Goal: Information Seeking & Learning: Learn about a topic

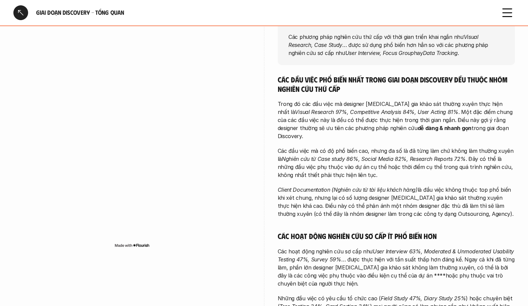
scroll to position [97, 0]
drag, startPoint x: 526, startPoint y: 154, endPoint x: 529, endPoint y: 217, distance: 63.3
drag, startPoint x: 525, startPoint y: 215, endPoint x: 525, endPoint y: 220, distance: 4.4
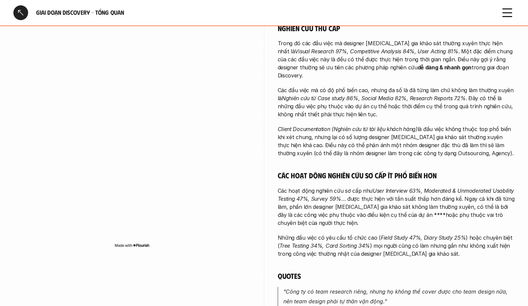
scroll to position [292, 0]
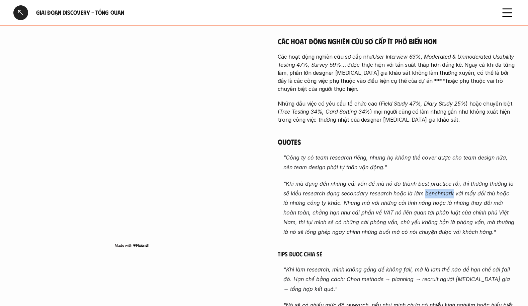
drag, startPoint x: 432, startPoint y: 186, endPoint x: 445, endPoint y: 188, distance: 12.8
click at [452, 188] on em ""Khi mà đụng đến những cái vấn đề mà nó đã thành best practice rồi, thì thường …" at bounding box center [399, 207] width 233 height 55
click at [397, 118] on div "Các đầu việc phổ biến nhất trong giai đoạn Discovery đều thuộc nhóm nghiên cứu …" at bounding box center [396, 114] width 237 height 468
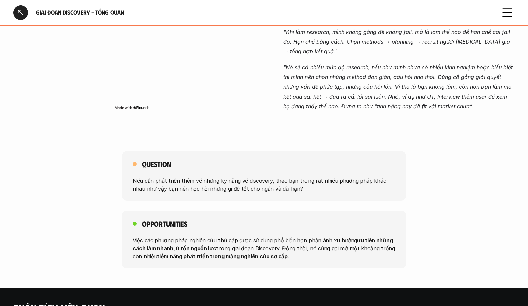
scroll to position [530, 0]
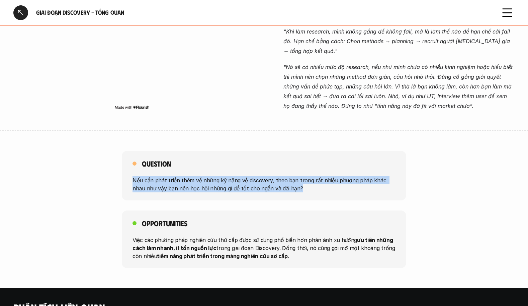
drag, startPoint x: 133, startPoint y: 171, endPoint x: 335, endPoint y: 181, distance: 201.7
click at [336, 180] on p "Nếu cần phát triển thêm về những kỹ năng về discovery, theo bạn trong rất nhiều…" at bounding box center [264, 184] width 263 height 16
drag, startPoint x: 305, startPoint y: 173, endPoint x: 265, endPoint y: 174, distance: 40.2
click at [305, 176] on p "Nếu cần phát triển thêm về những kỹ năng về discovery, theo bạn trong rất nhiều…" at bounding box center [264, 184] width 263 height 16
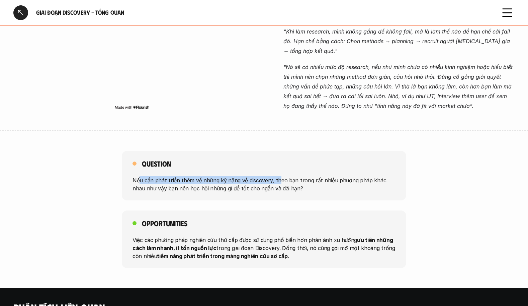
drag, startPoint x: 158, startPoint y: 174, endPoint x: 339, endPoint y: 175, distance: 181.1
click at [286, 176] on p "Nếu cần phát triển thêm về những kỹ năng về discovery, theo bạn trong rất nhiều…" at bounding box center [264, 184] width 263 height 16
click at [339, 176] on p "Nếu cần phát triển thêm về những kỹ năng về discovery, theo bạn trong rất nhiều…" at bounding box center [264, 184] width 263 height 16
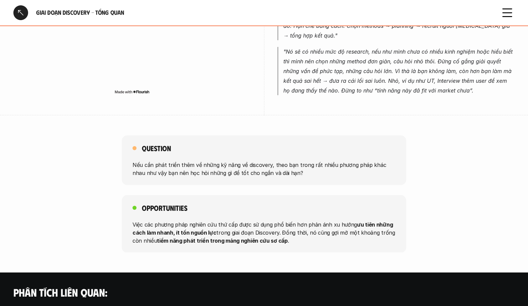
scroll to position [546, 0]
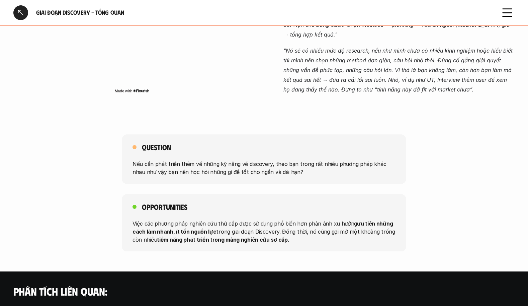
drag, startPoint x: 138, startPoint y: 158, endPoint x: 232, endPoint y: 155, distance: 94.1
click at [265, 165] on p "Nếu cần phát triển thêm về những kỹ năng về discovery, theo bạn trong rất nhiều…" at bounding box center [264, 168] width 263 height 16
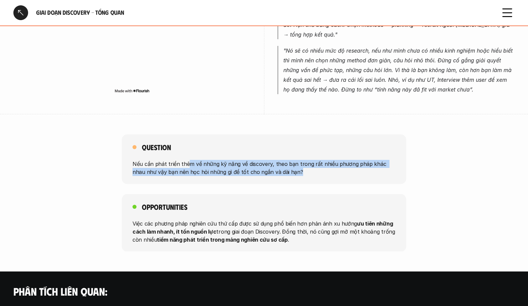
drag, startPoint x: 187, startPoint y: 155, endPoint x: 314, endPoint y: 165, distance: 127.9
click at [302, 165] on p "Nếu cần phát triển thêm về những kỹ năng về discovery, theo bạn trong rất nhiều…" at bounding box center [264, 168] width 263 height 16
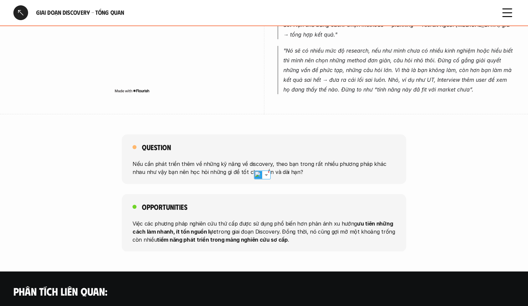
click at [337, 160] on p "Nếu cần phát triển thêm về những kỹ năng về discovery, theo bạn trong rất nhiều…" at bounding box center [264, 168] width 263 height 16
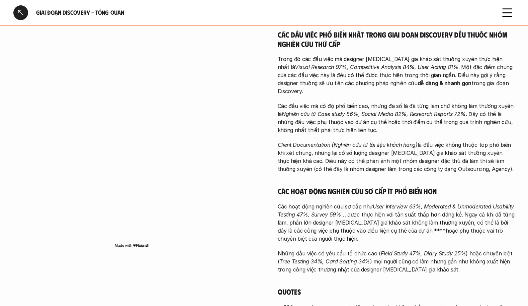
scroll to position [0, 0]
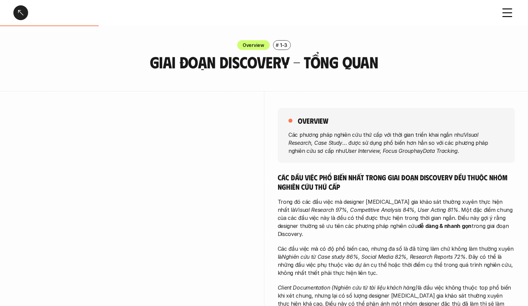
click at [258, 46] on p "Overview" at bounding box center [254, 44] width 22 height 7
drag, startPoint x: 279, startPoint y: 44, endPoint x: 284, endPoint y: 44, distance: 5.4
click at [279, 44] on div "# 1-3" at bounding box center [282, 45] width 18 height 10
click at [508, 13] on use at bounding box center [507, 13] width 9 height 8
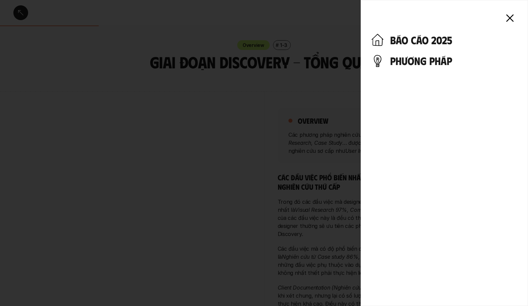
click at [331, 15] on div at bounding box center [264, 153] width 528 height 306
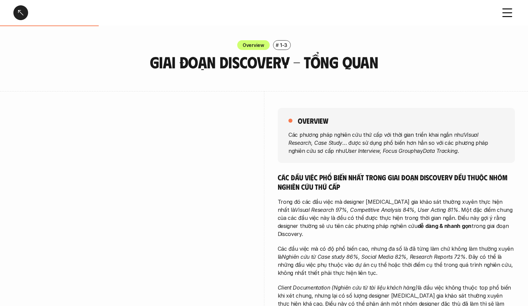
click at [508, 18] on div at bounding box center [264, 153] width 528 height 306
click at [21, 11] on div at bounding box center [20, 12] width 15 height 15
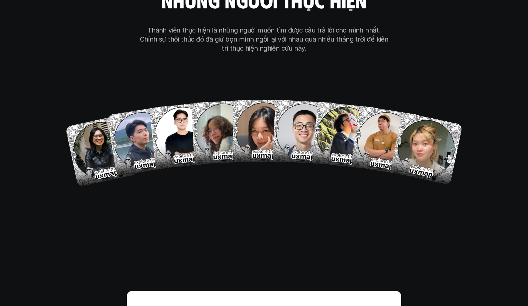
scroll to position [3922, 0]
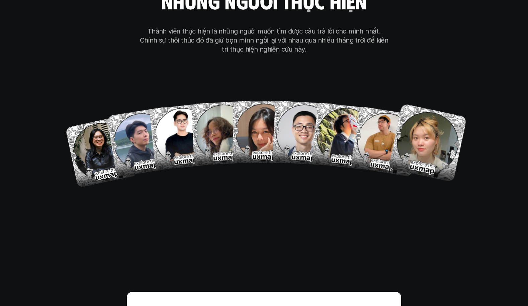
drag, startPoint x: 488, startPoint y: 122, endPoint x: 492, endPoint y: 123, distance: 3.4
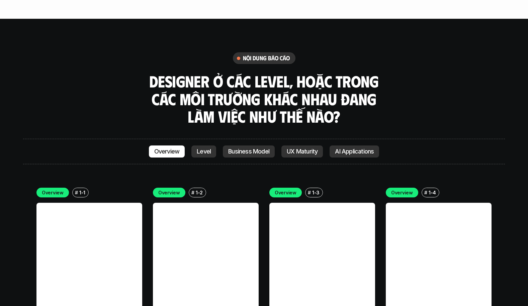
scroll to position [1919, 0]
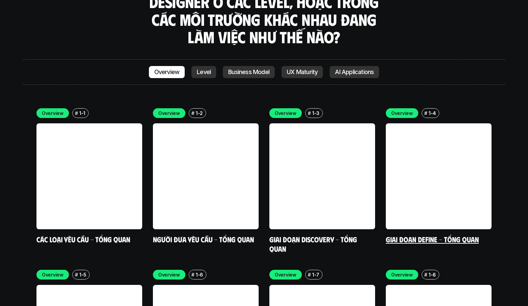
click at [442, 142] on link at bounding box center [439, 176] width 106 height 106
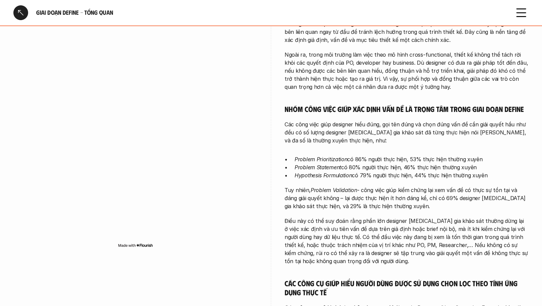
scroll to position [277, 0]
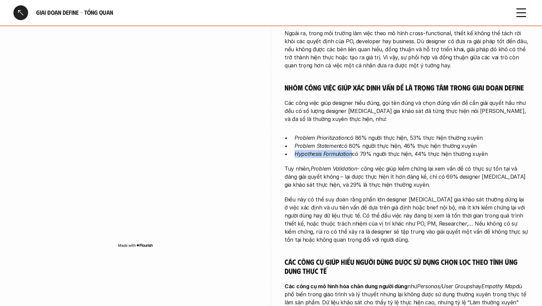
drag, startPoint x: 292, startPoint y: 154, endPoint x: 352, endPoint y: 156, distance: 59.9
click at [352, 156] on ul "Problem Prioritization có 86% người thực hiện, 53% thực hiện thường xuyên Probl…" at bounding box center [406, 146] width 244 height 24
click at [300, 110] on p "Các công việc giúp designer hiểu đúng, gọi tên đúng và chọn đúng vấn đề cần giả…" at bounding box center [406, 111] width 244 height 24
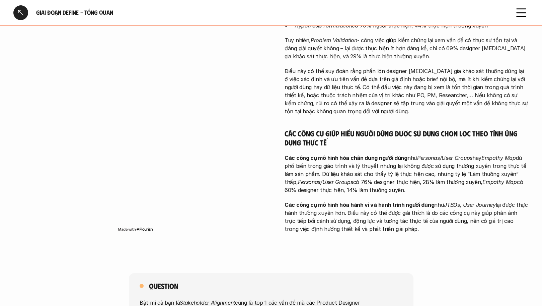
scroll to position [404, 0]
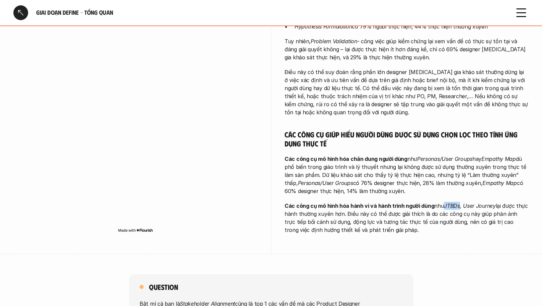
drag, startPoint x: 442, startPoint y: 206, endPoint x: 458, endPoint y: 207, distance: 15.8
click at [458, 207] on p "Các công cụ mô hình hóa hành vi và hành trình người dùng như JTBDs, User Journe…" at bounding box center [406, 217] width 244 height 32
click at [398, 123] on div "Stakeholder Alignment là hoạt động được thực hiện phổ biến và thường xuyên nhất…" at bounding box center [406, 16] width 244 height 434
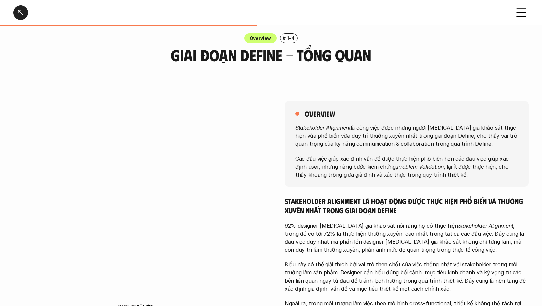
scroll to position [0, 0]
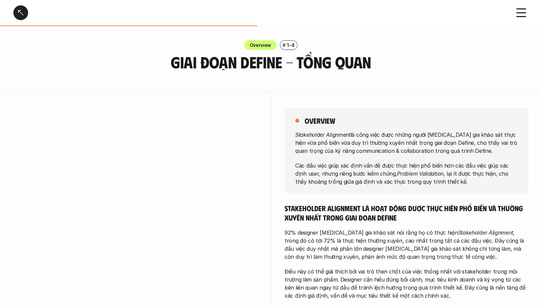
click at [261, 20] on div "Giai đoạn Define - Tổng quan" at bounding box center [271, 12] width 542 height 25
click at [25, 14] on div at bounding box center [20, 12] width 15 height 15
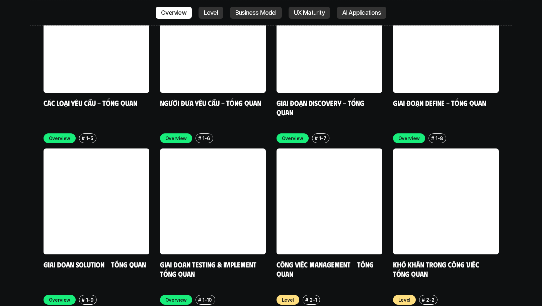
scroll to position [2068, 0]
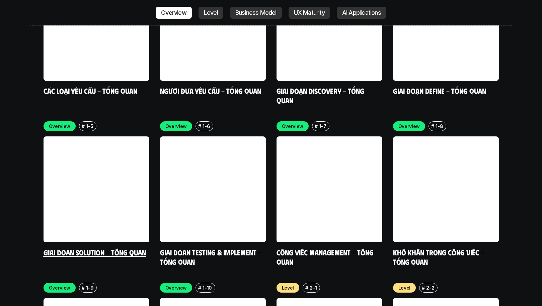
click at [100, 160] on link at bounding box center [97, 189] width 106 height 106
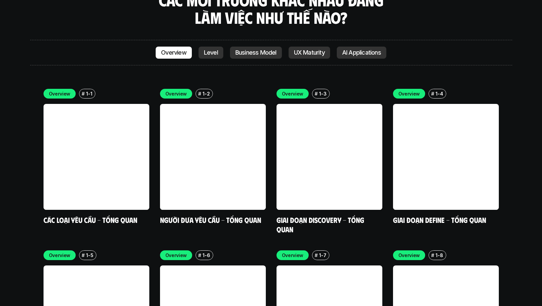
scroll to position [1890, 0]
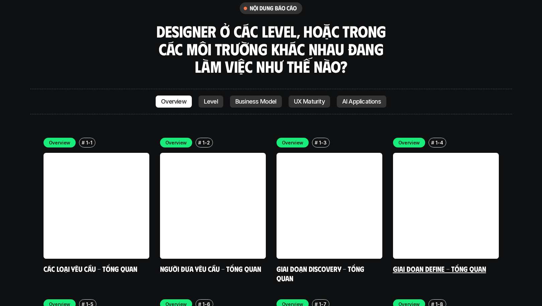
click at [409, 153] on link at bounding box center [446, 206] width 106 height 106
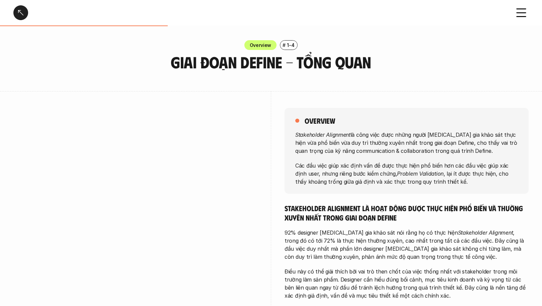
click at [23, 16] on div at bounding box center [20, 12] width 15 height 15
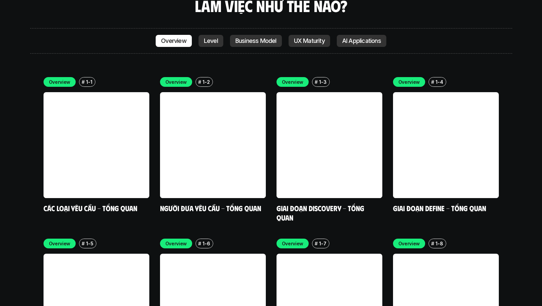
click at [64, 238] on div "Overview" at bounding box center [60, 243] width 32 height 10
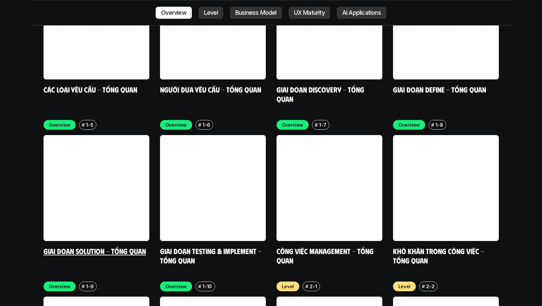
scroll to position [2104, 0]
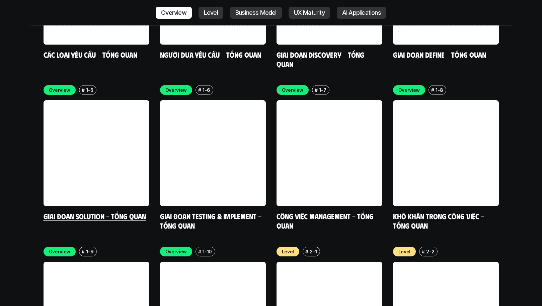
click at [114, 170] on div "Overview # 1-5 Giai đoạn Solution - Tổng quan" at bounding box center [97, 153] width 106 height 136
click at [110, 100] on link at bounding box center [97, 153] width 106 height 106
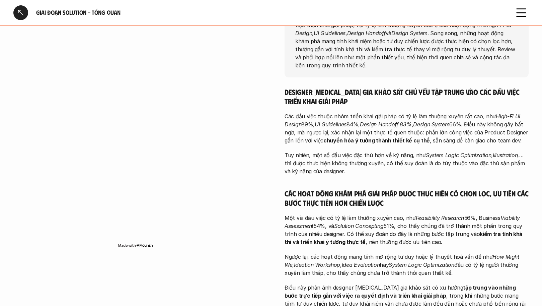
scroll to position [120, 0]
